Goal: Find specific page/section: Find specific page/section

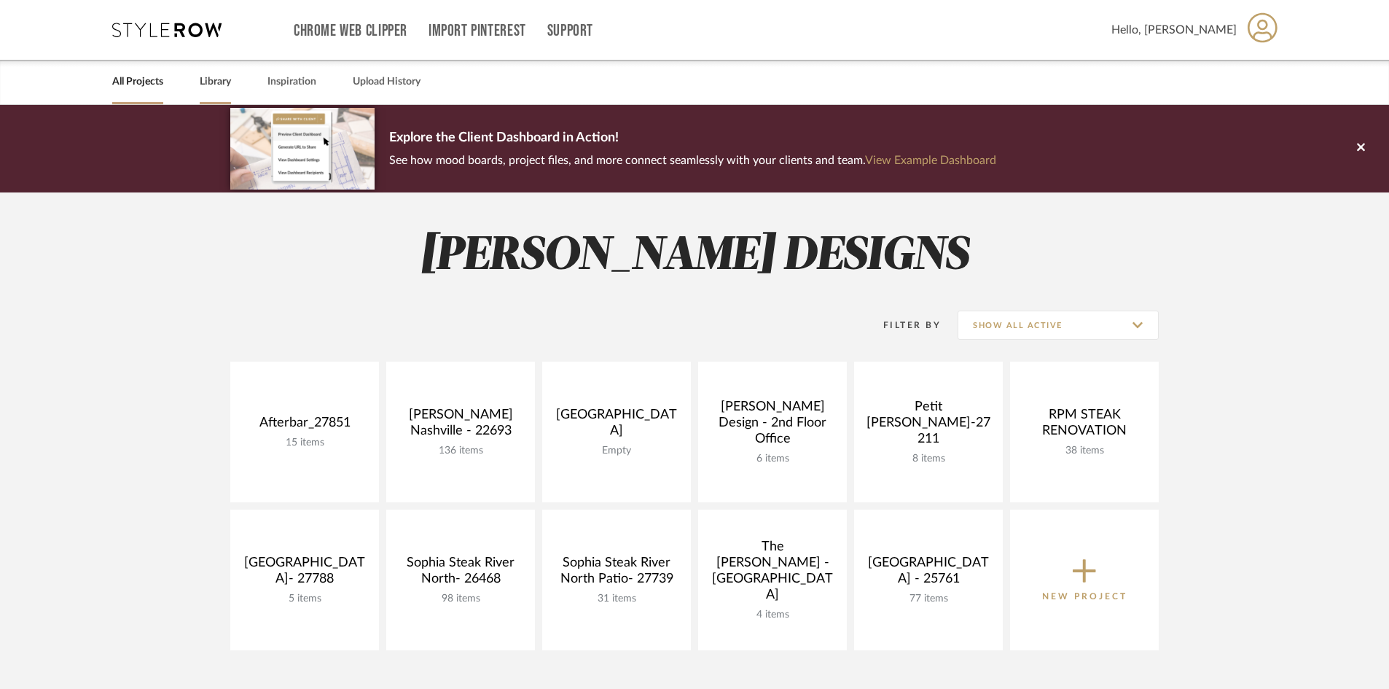
click at [216, 76] on link "Library" at bounding box center [215, 82] width 31 height 20
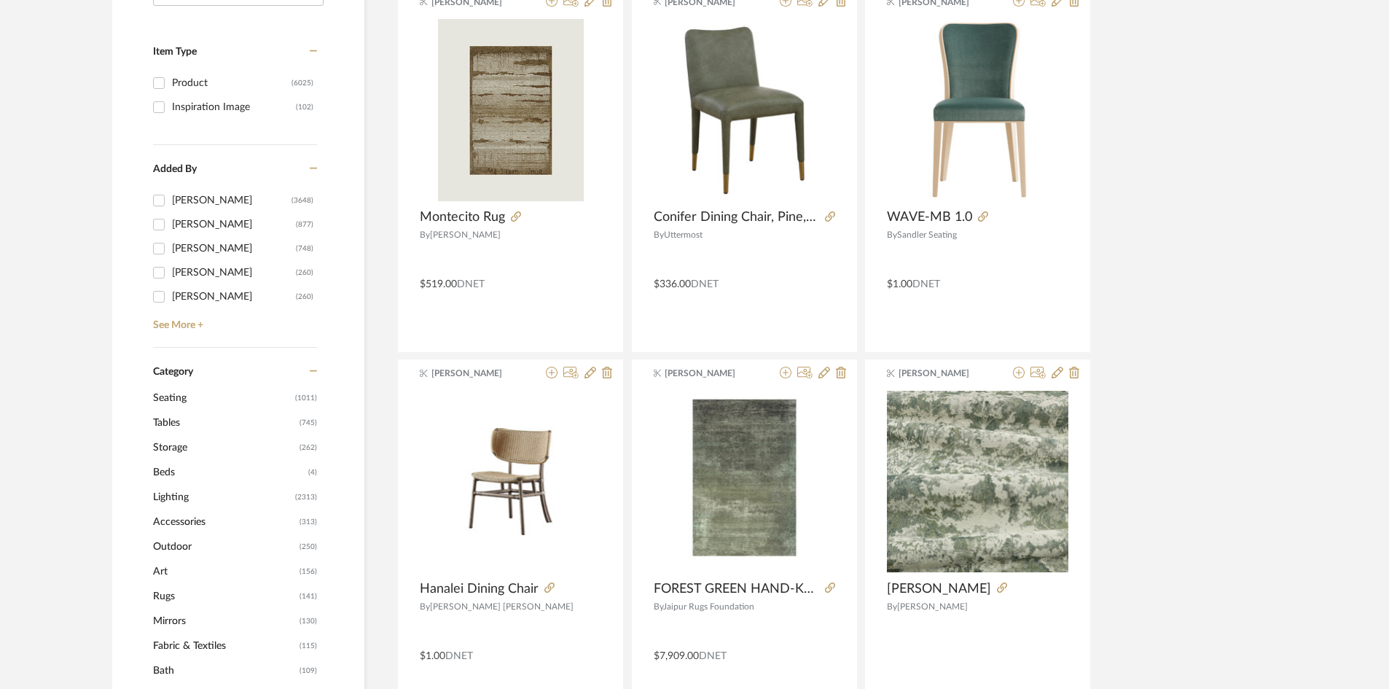
click at [173, 421] on span "Tables" at bounding box center [224, 422] width 143 height 25
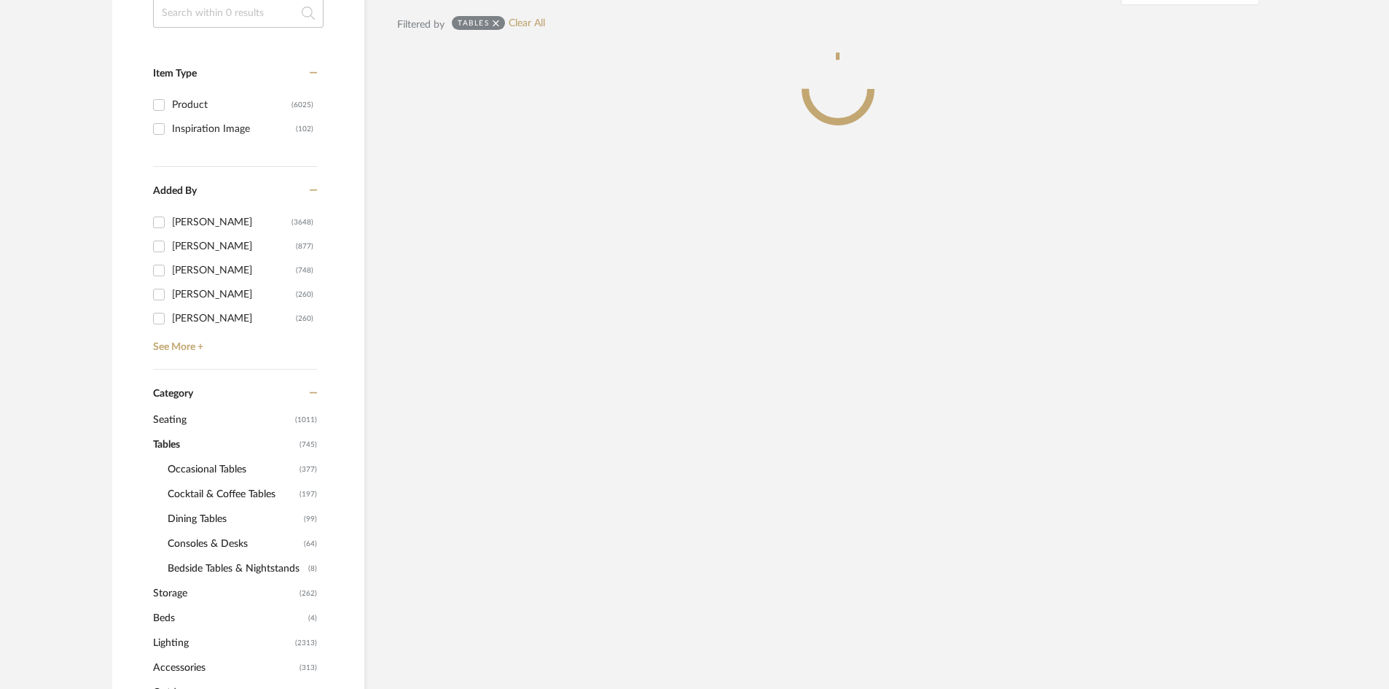
scroll to position [313, 0]
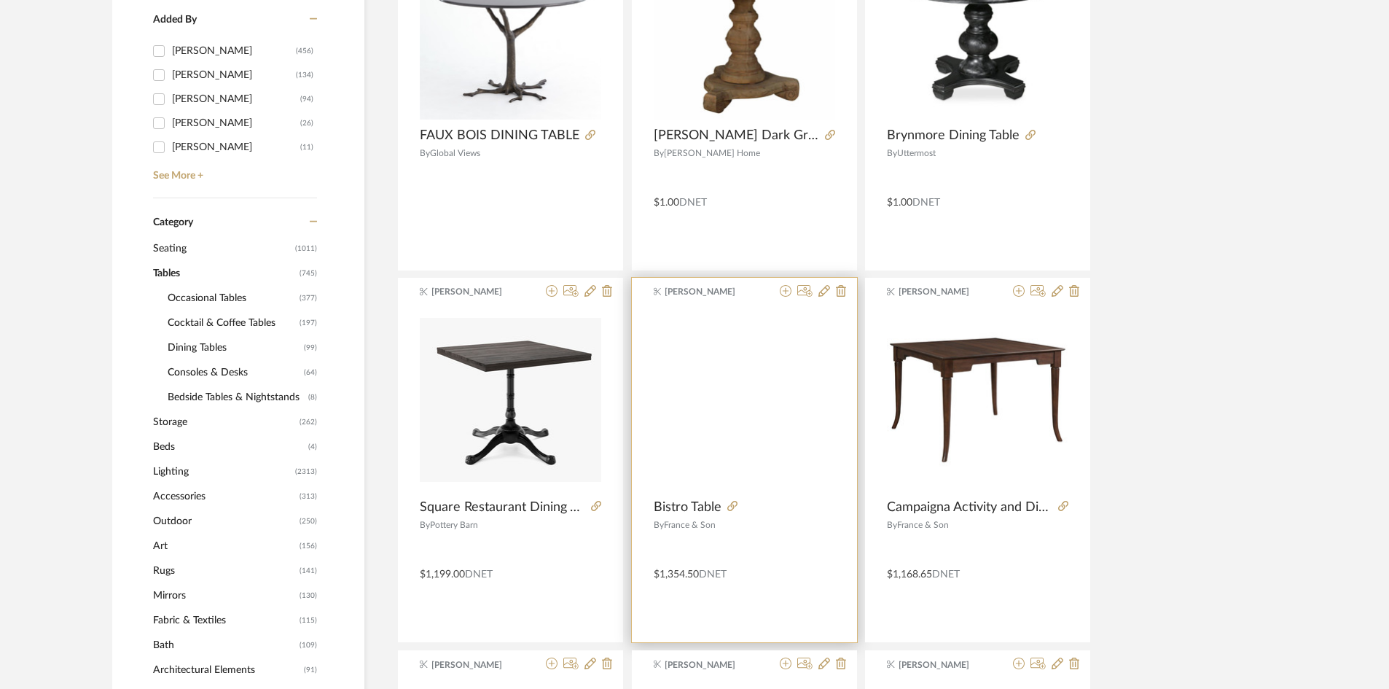
scroll to position [459, 0]
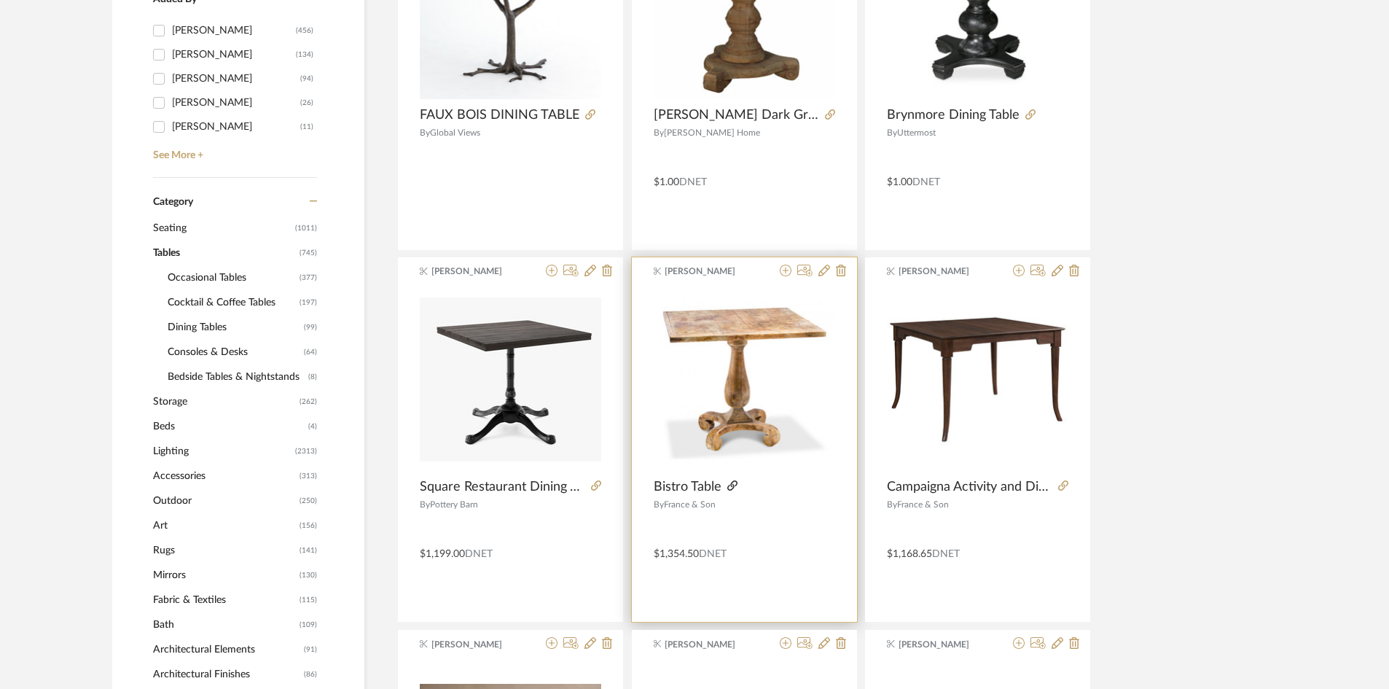
click at [731, 485] on icon at bounding box center [732, 485] width 10 height 10
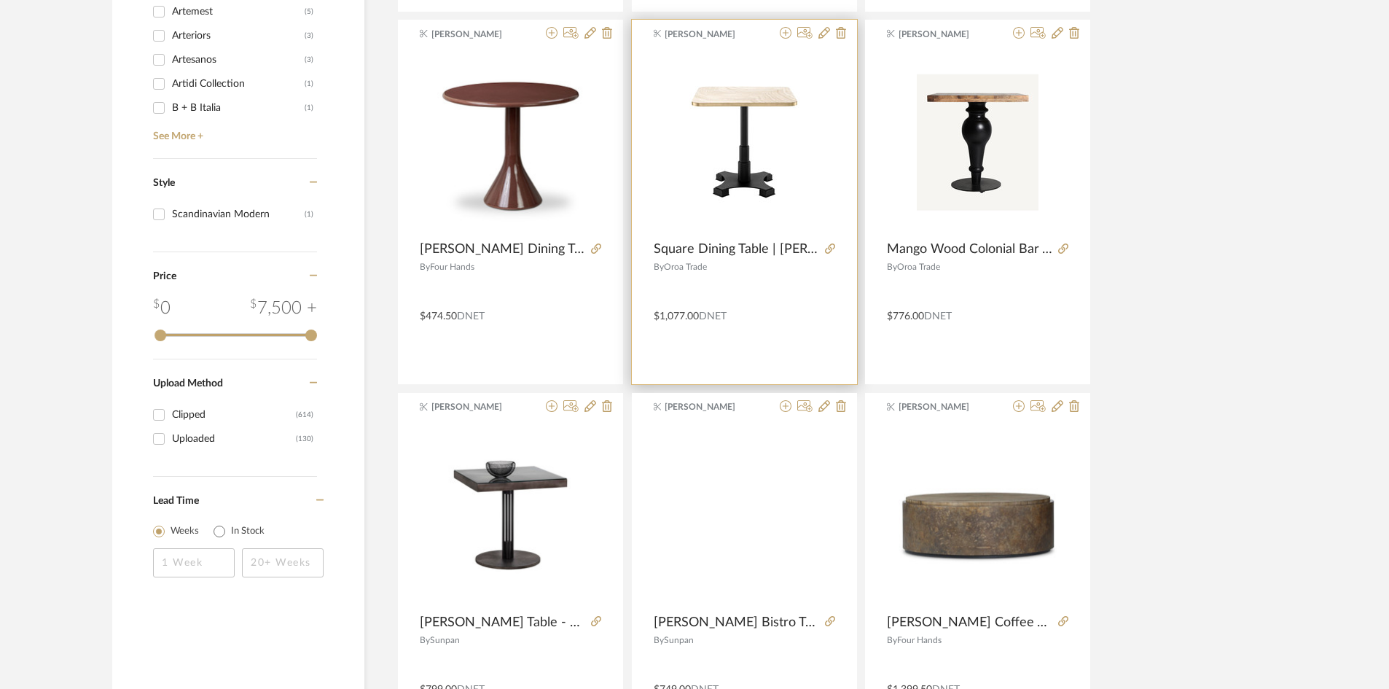
scroll to position [2041, 0]
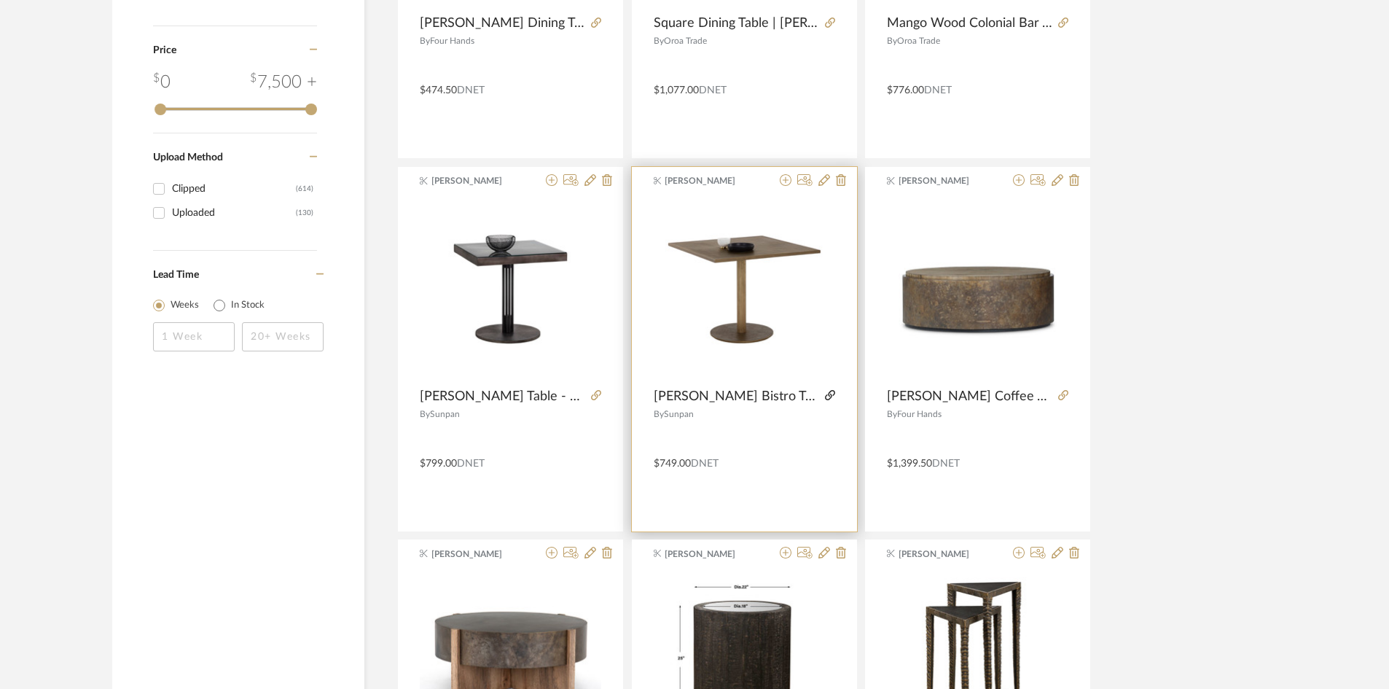
click at [825, 396] on icon at bounding box center [830, 395] width 10 height 10
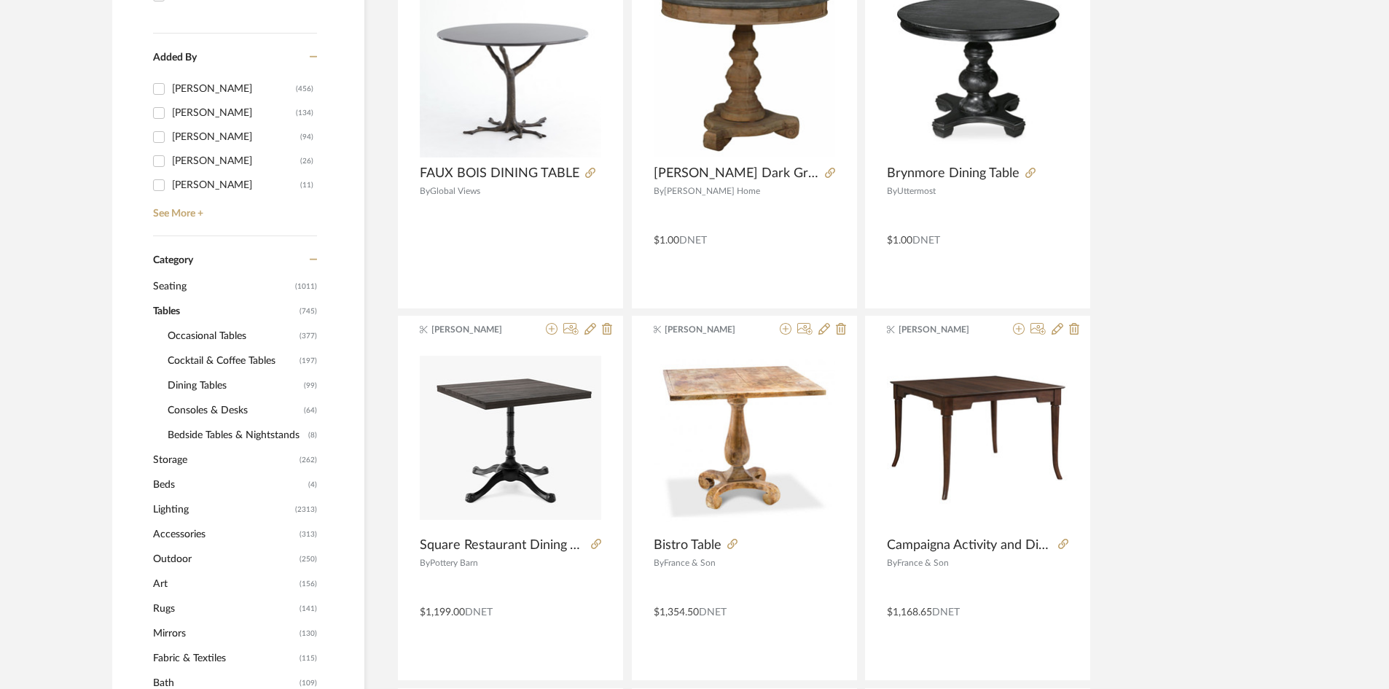
scroll to position [510, 0]
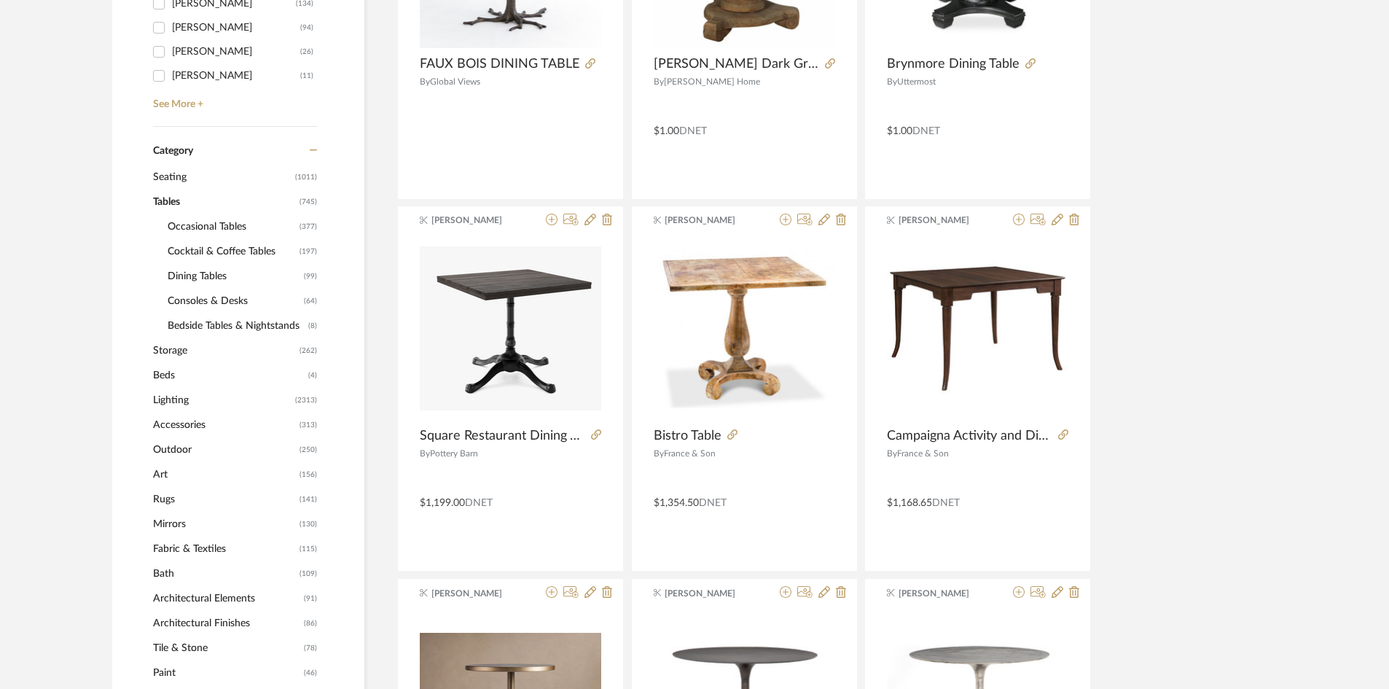
click at [184, 399] on span "Lighting" at bounding box center [222, 400] width 138 height 25
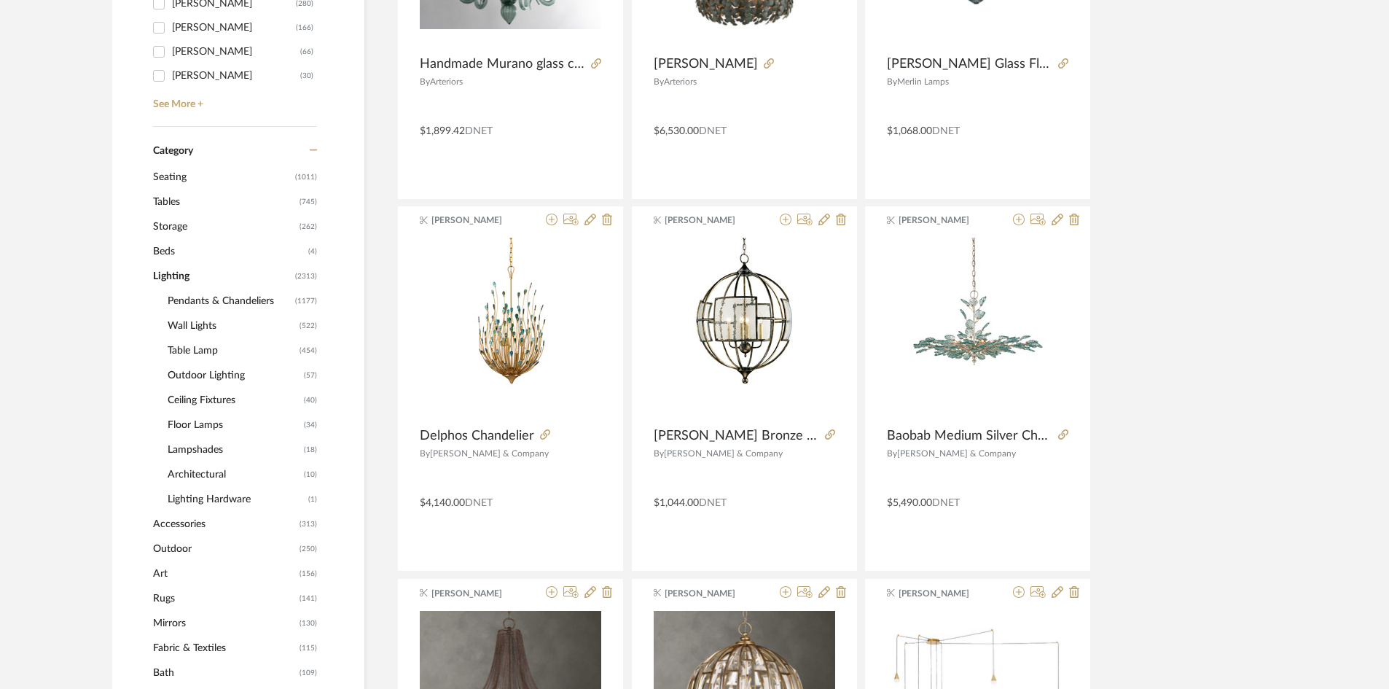
click at [230, 298] on span "Pendants & Chandeliers" at bounding box center [230, 301] width 124 height 25
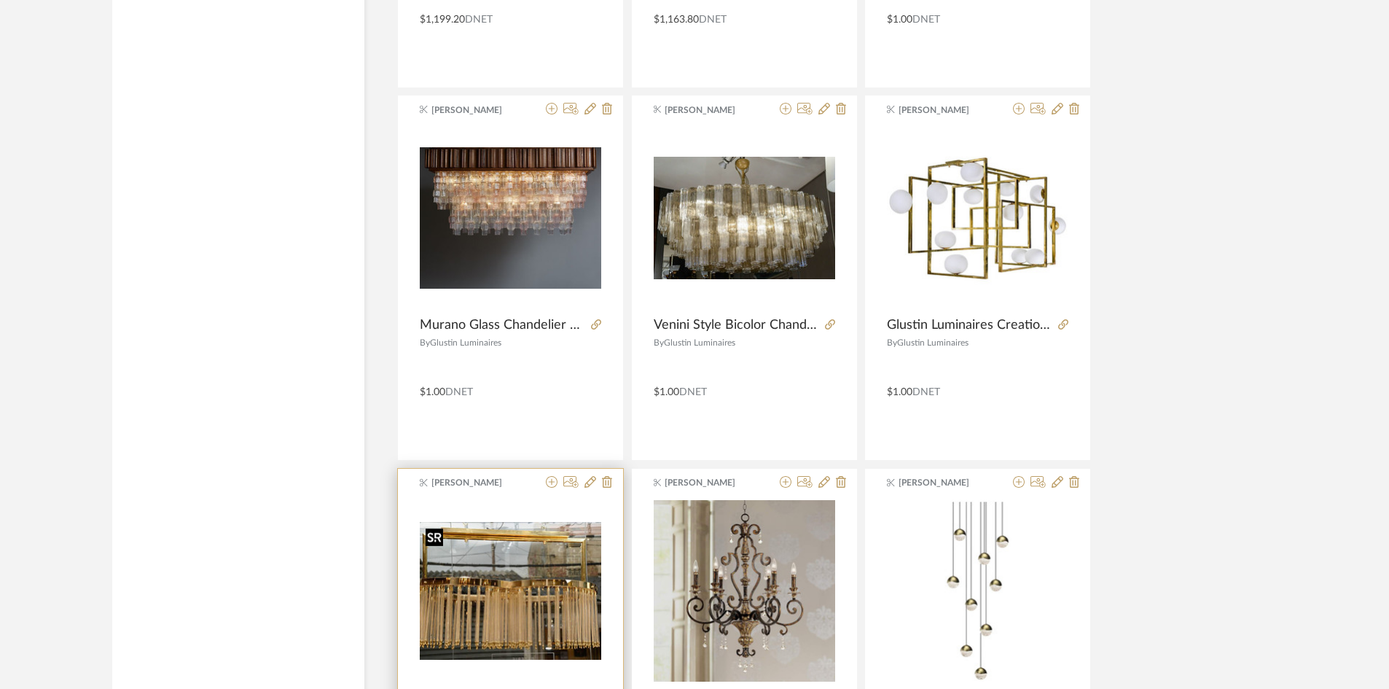
scroll to position [3280, 0]
